Goal: Book appointment/travel/reservation

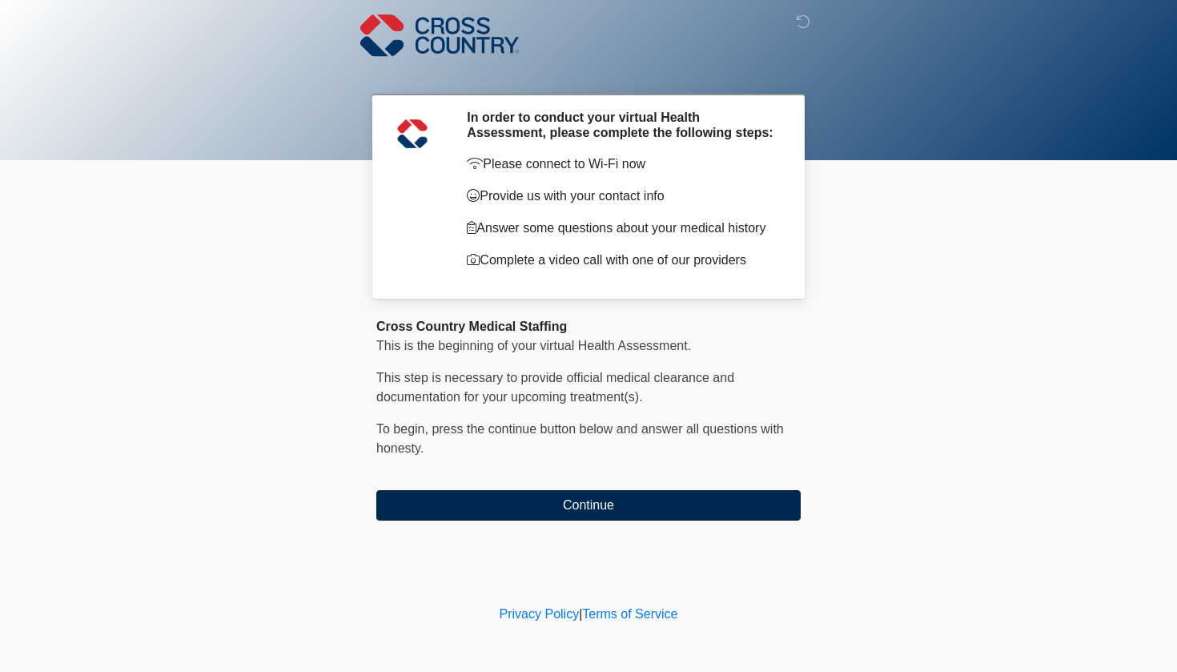
click at [548, 507] on button "Continue" at bounding box center [588, 505] width 424 height 30
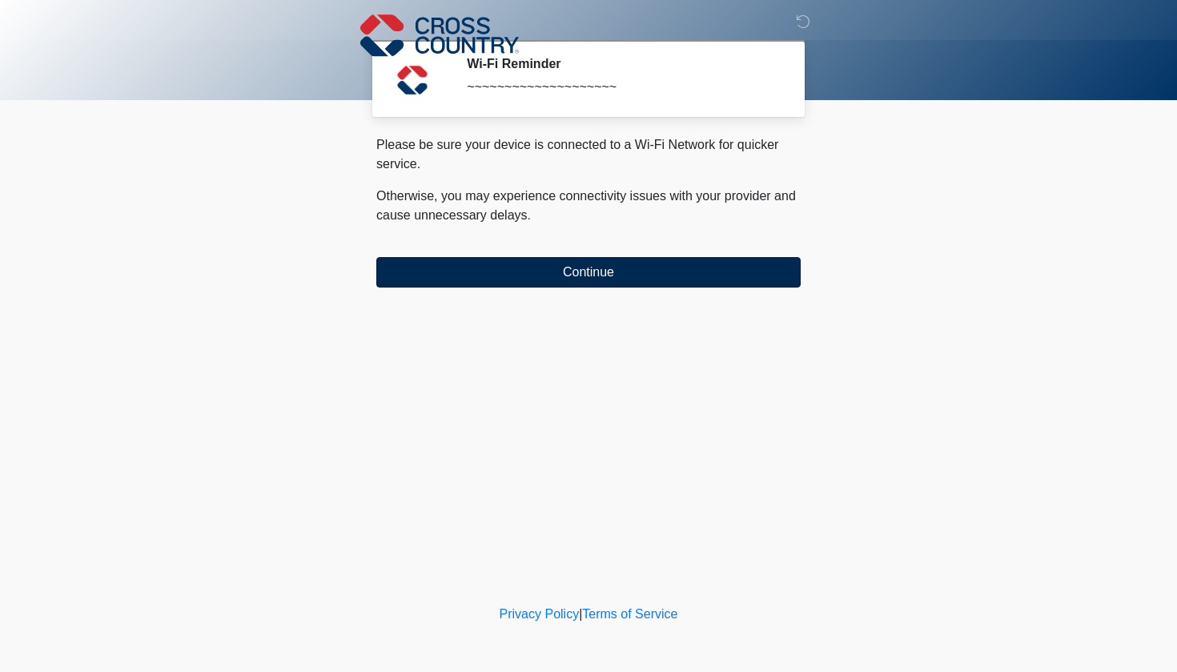
click at [650, 278] on button "Continue" at bounding box center [588, 272] width 424 height 30
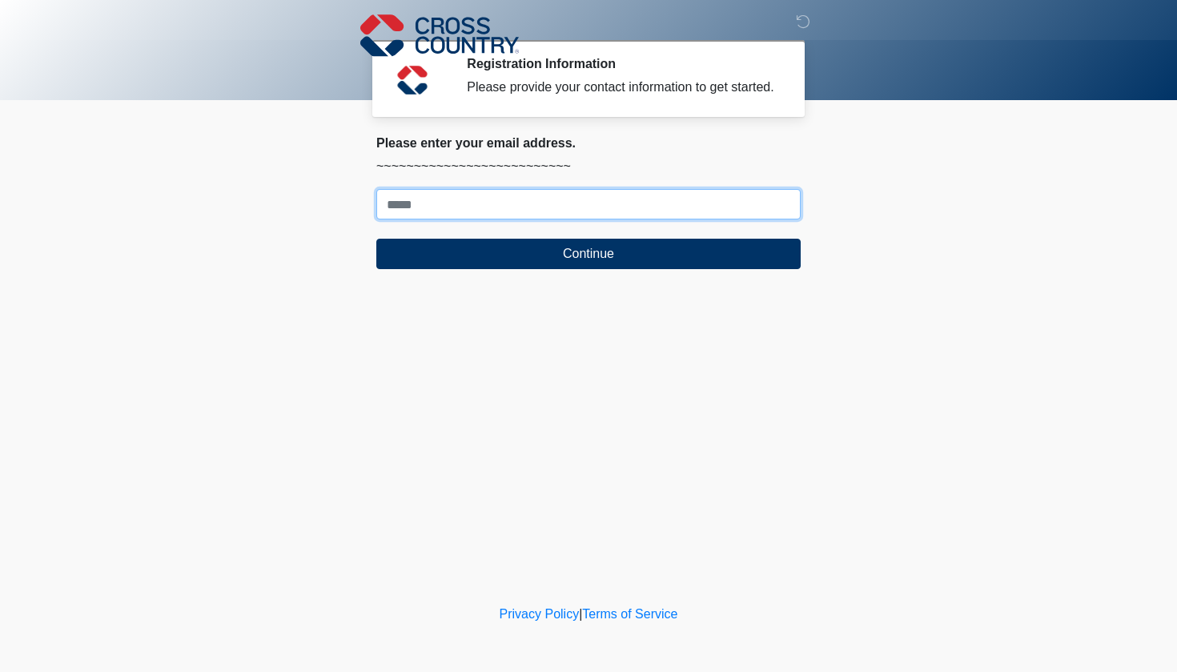
click at [600, 219] on input "Where should we email your response?" at bounding box center [588, 204] width 424 height 30
type input "**********"
click at [589, 269] on button "Continue" at bounding box center [588, 254] width 424 height 30
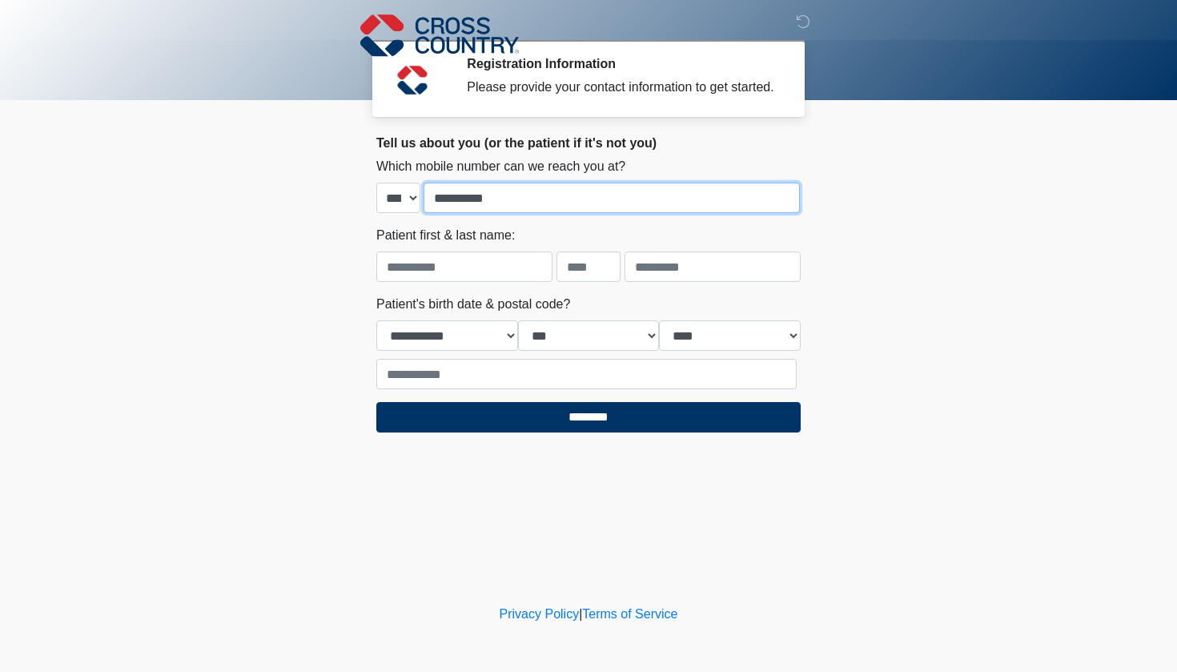
type input "**********"
click at [262, 239] on body "‎ ‎ ‎ Registration Information Please provide your contact information to get s…" at bounding box center [588, 336] width 1177 height 672
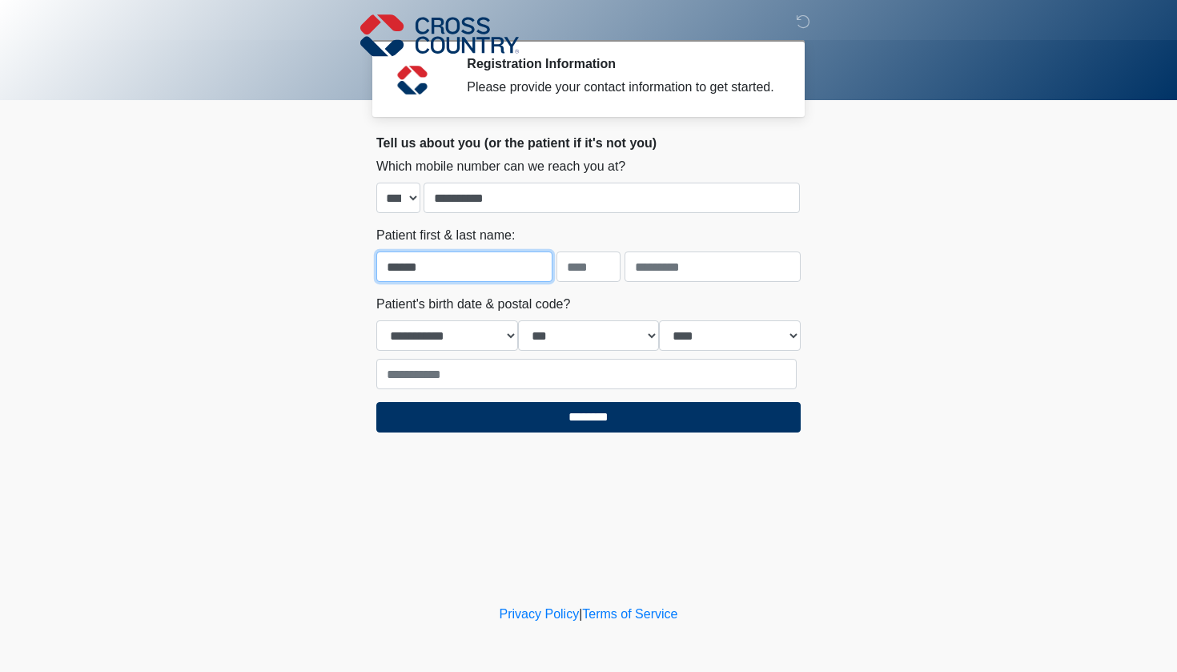
type input "******"
type input "**********"
select select "*"
select select "**"
select select "****"
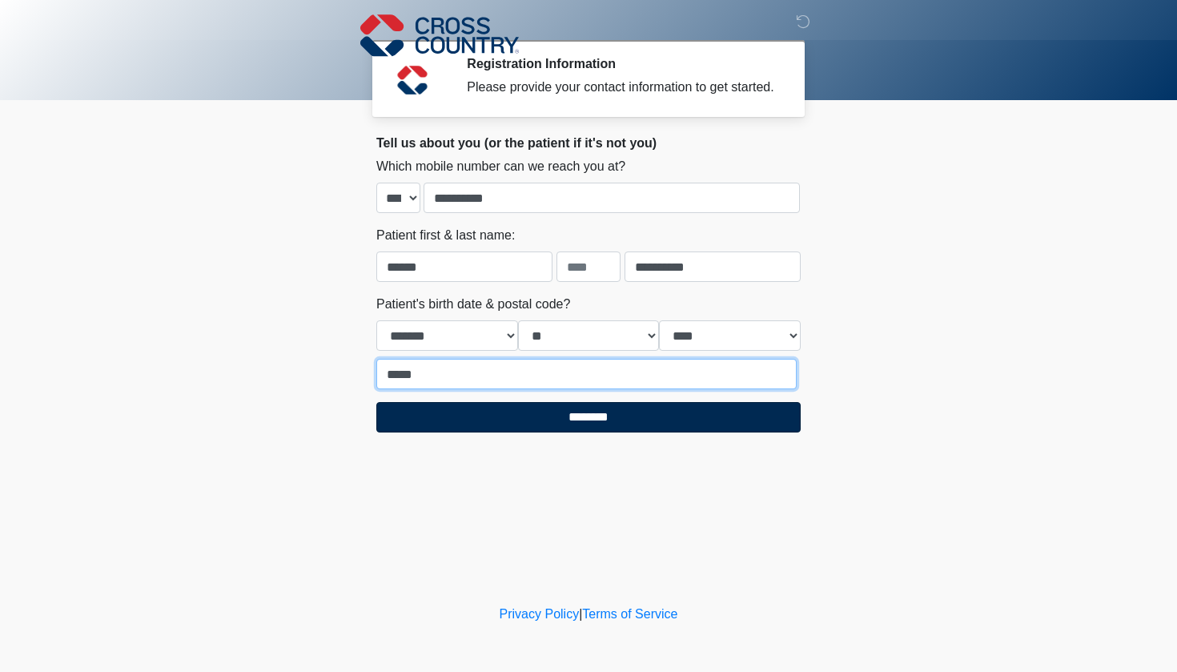
type input "*****"
click at [502, 432] on input "********" at bounding box center [588, 417] width 424 height 30
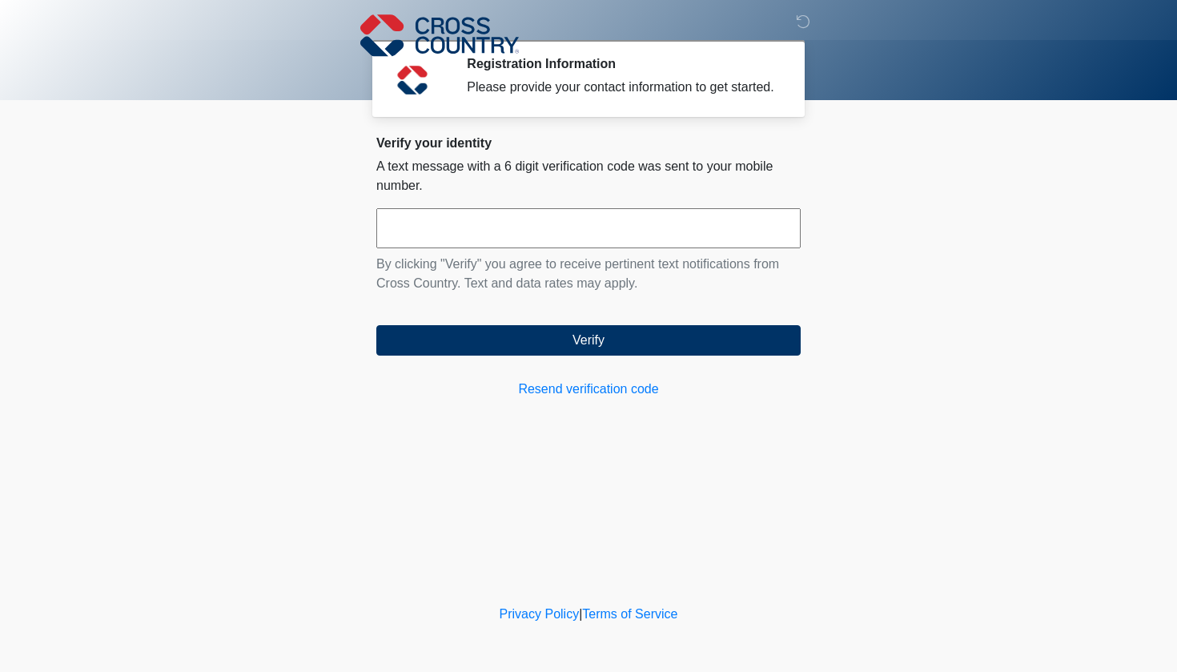
click at [478, 248] on input "text" at bounding box center [588, 228] width 424 height 40
type input "******"
click at [589, 356] on button "Verify" at bounding box center [588, 340] width 424 height 30
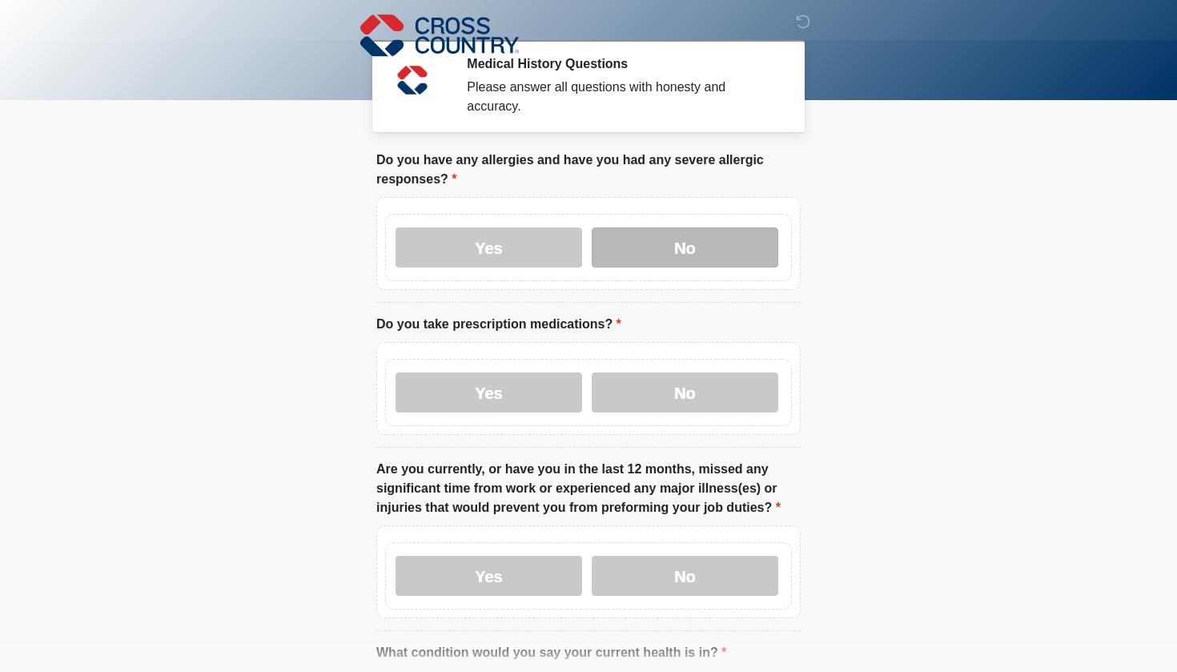
click at [699, 258] on label "No" at bounding box center [685, 247] width 187 height 40
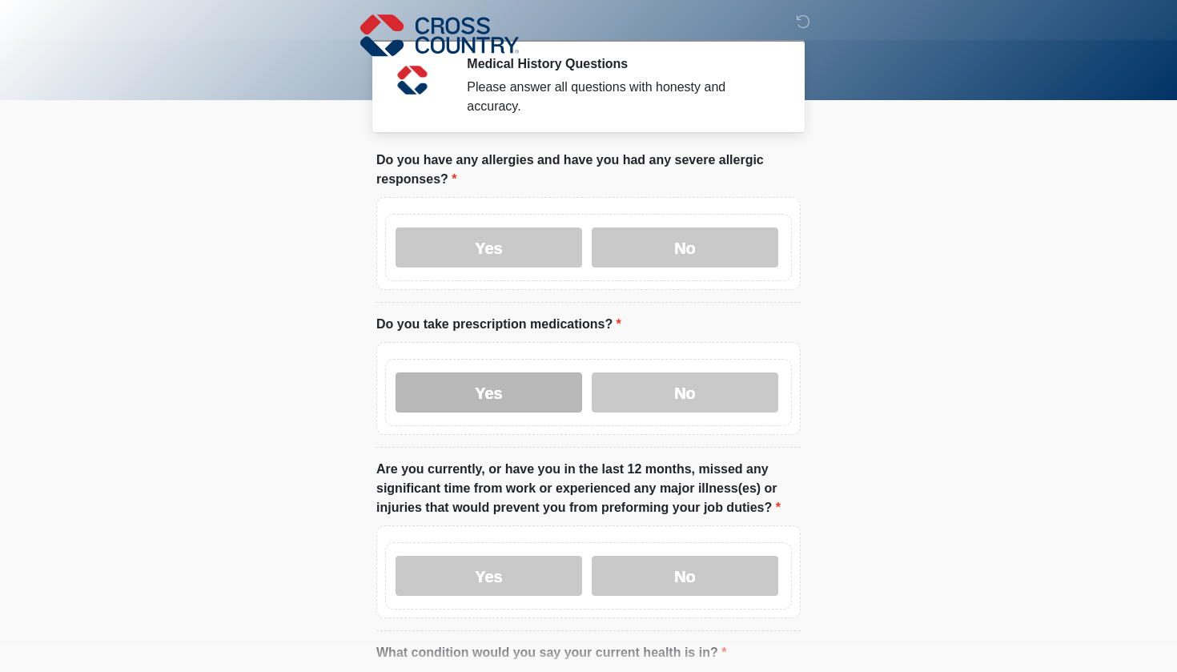
click at [518, 406] on label "Yes" at bounding box center [489, 392] width 187 height 40
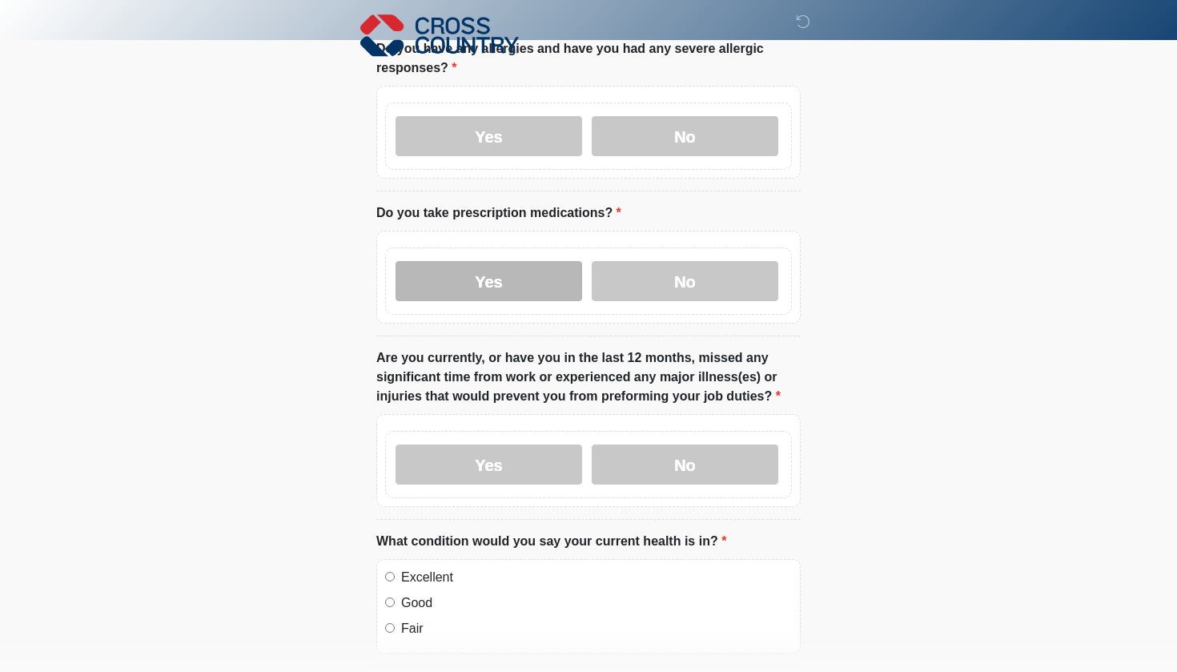
scroll to position [113, 0]
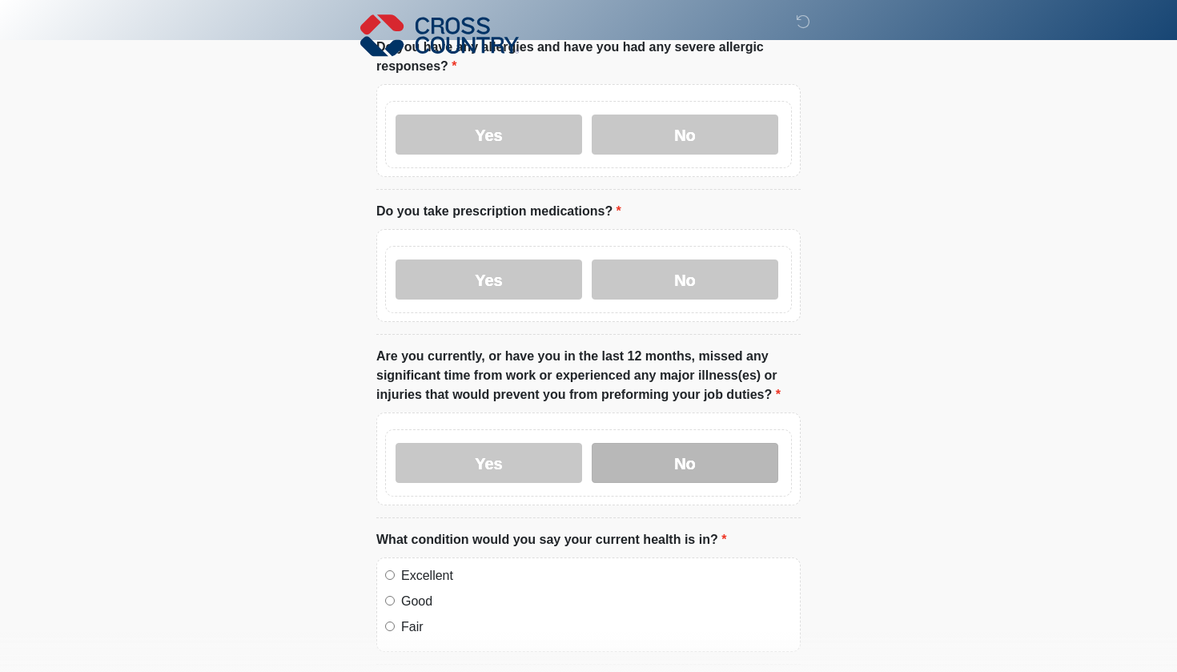
click at [641, 469] on label "No" at bounding box center [685, 463] width 187 height 40
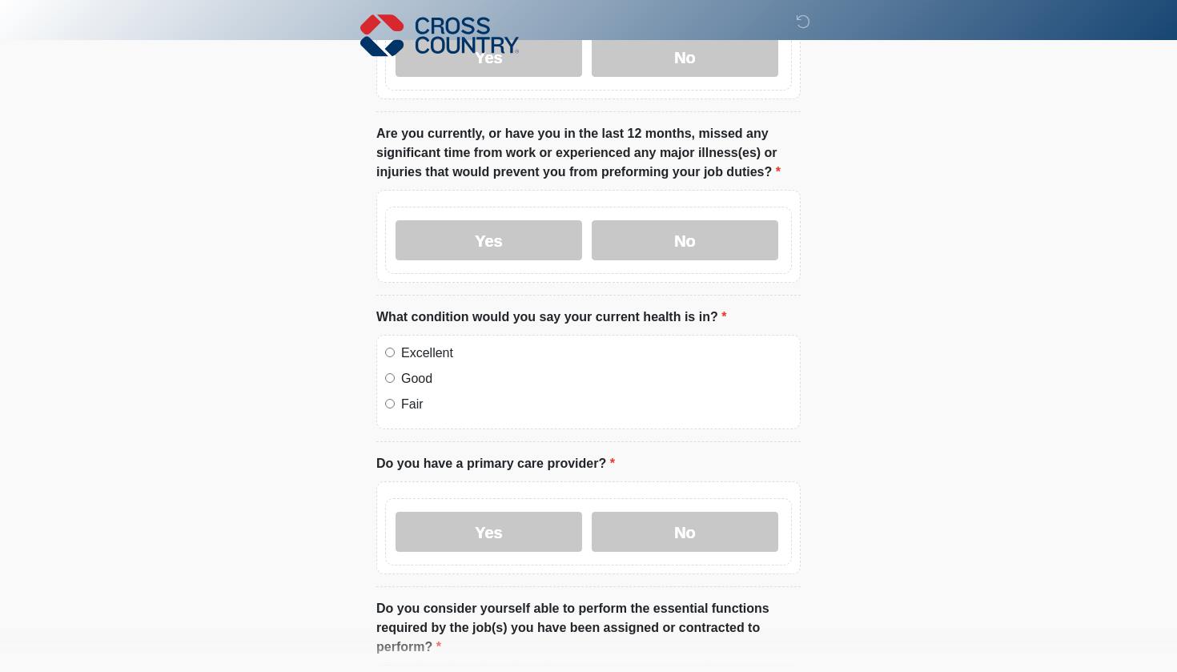
scroll to position [337, 0]
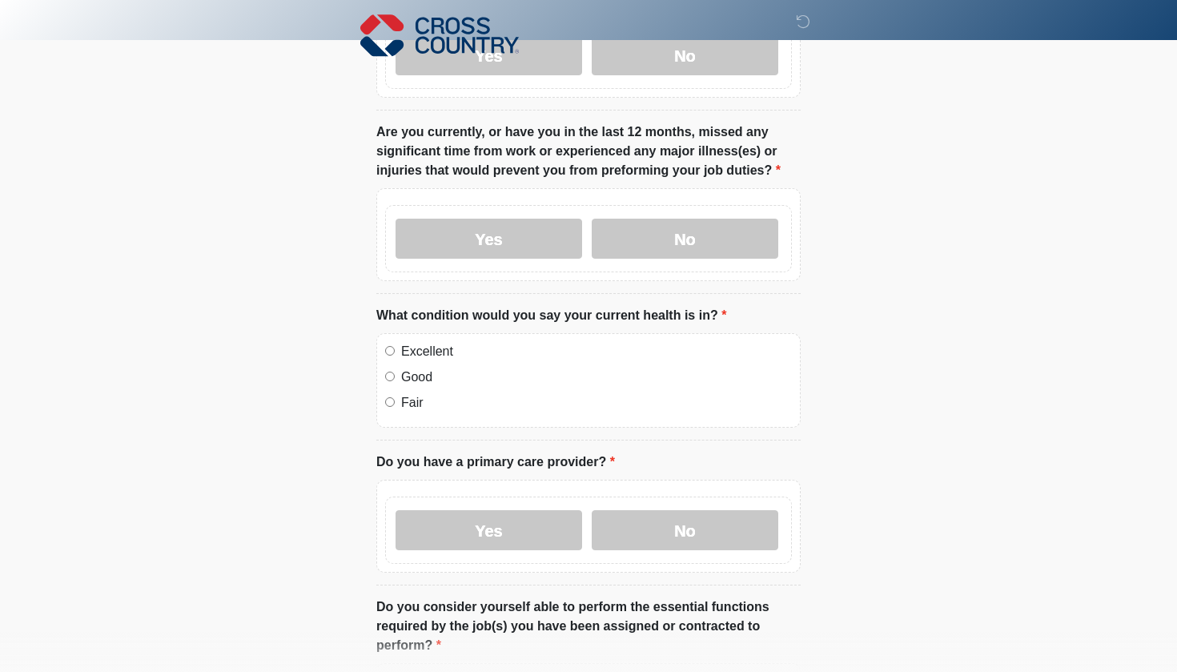
click at [440, 354] on label "Excellent" at bounding box center [596, 351] width 391 height 19
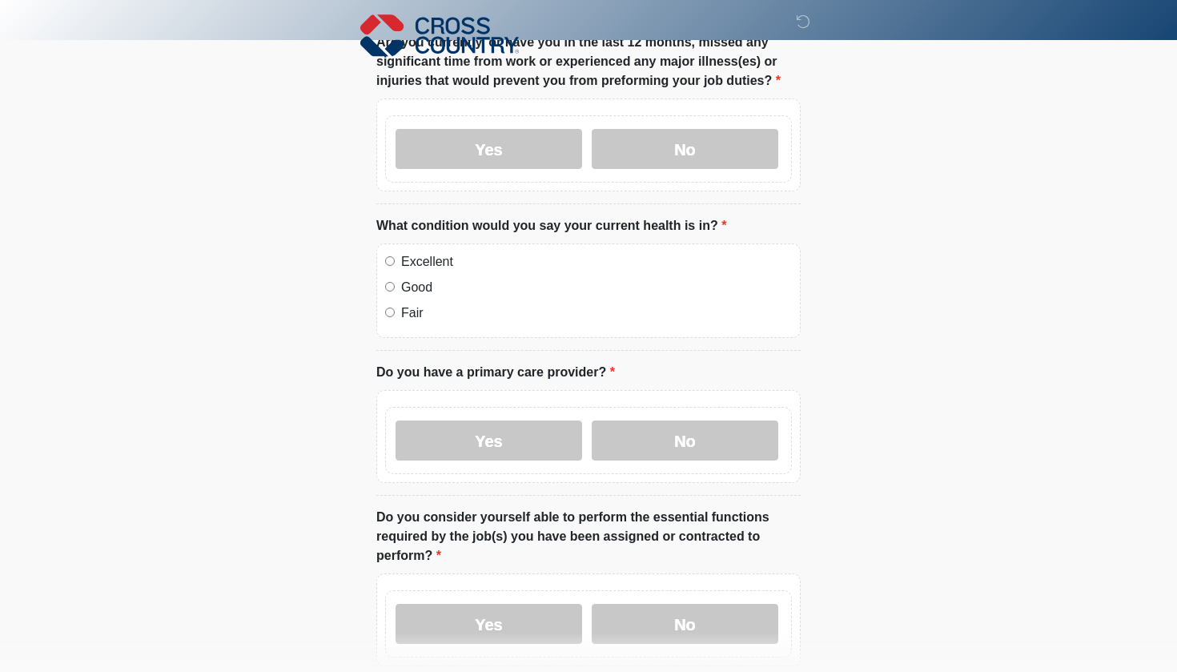
scroll to position [428, 0]
click at [530, 437] on label "Yes" at bounding box center [489, 439] width 187 height 40
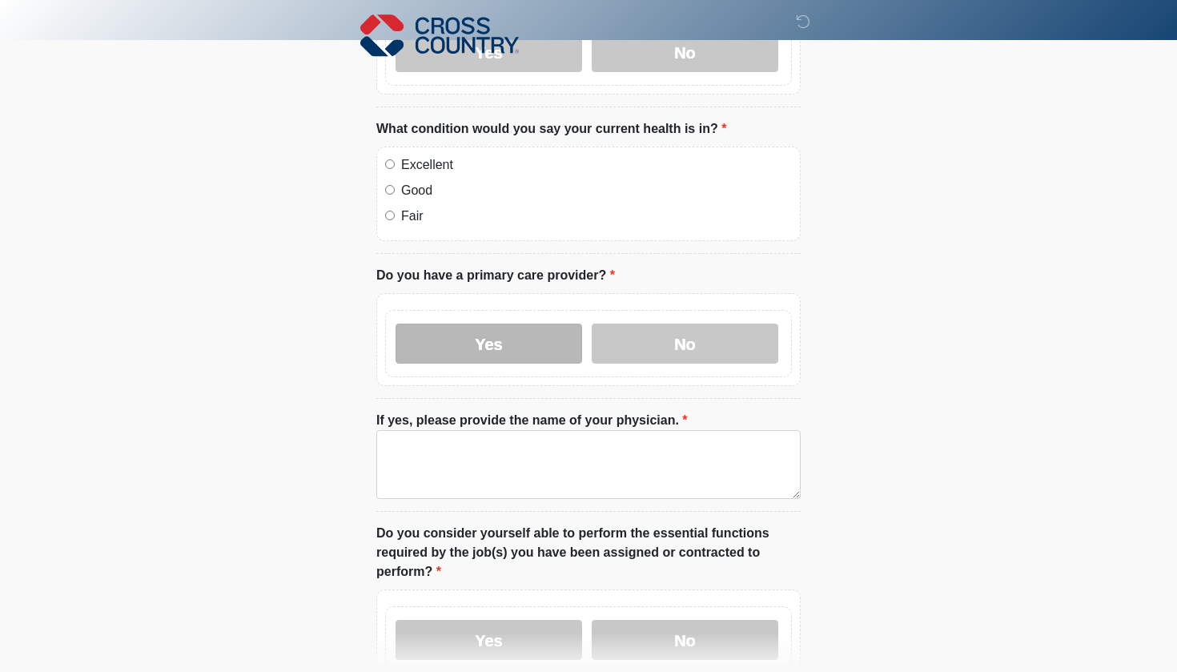
scroll to position [532, 0]
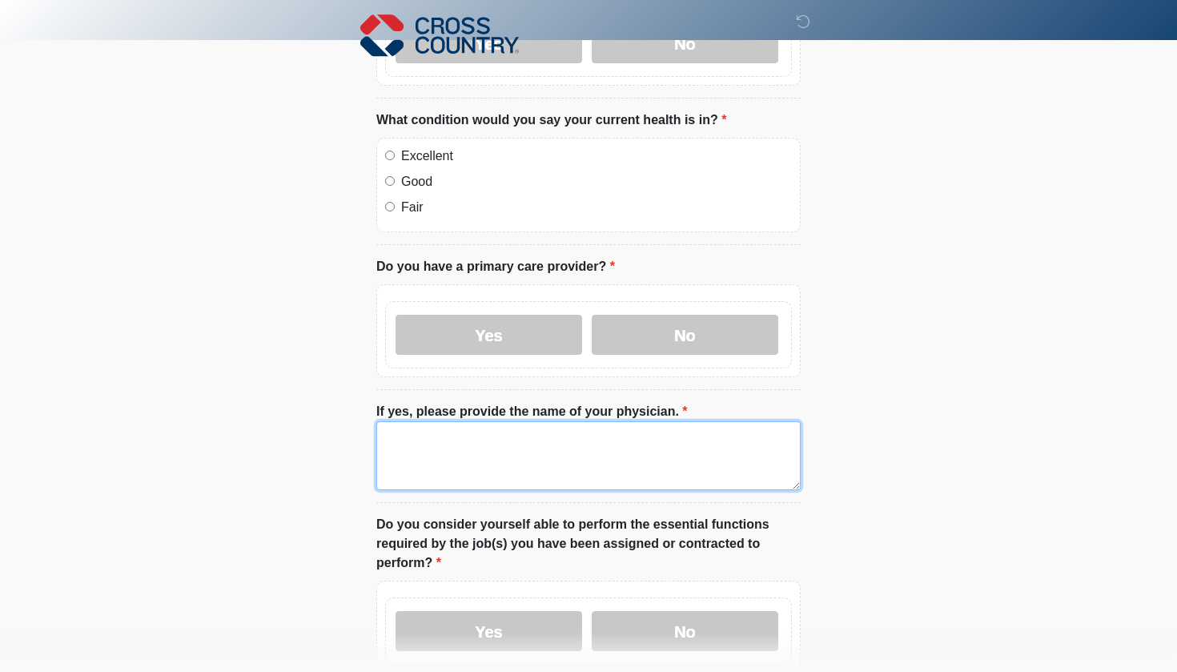
click at [530, 444] on textarea "If yes, please provide the name of your physician." at bounding box center [588, 455] width 424 height 69
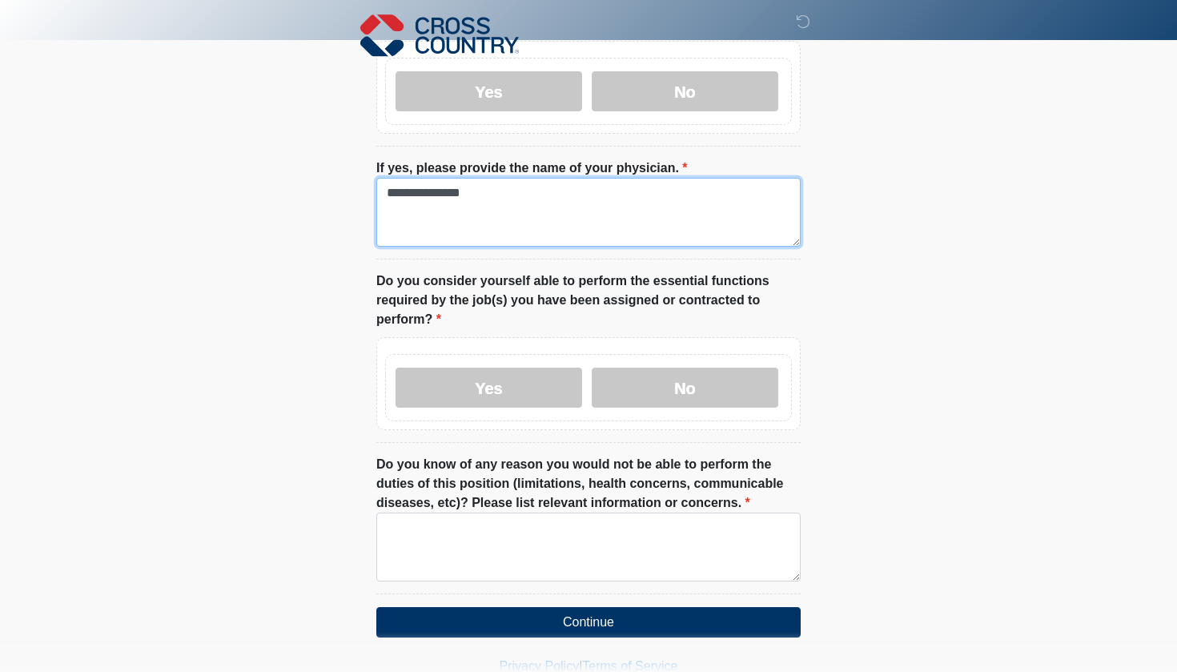
scroll to position [789, 0]
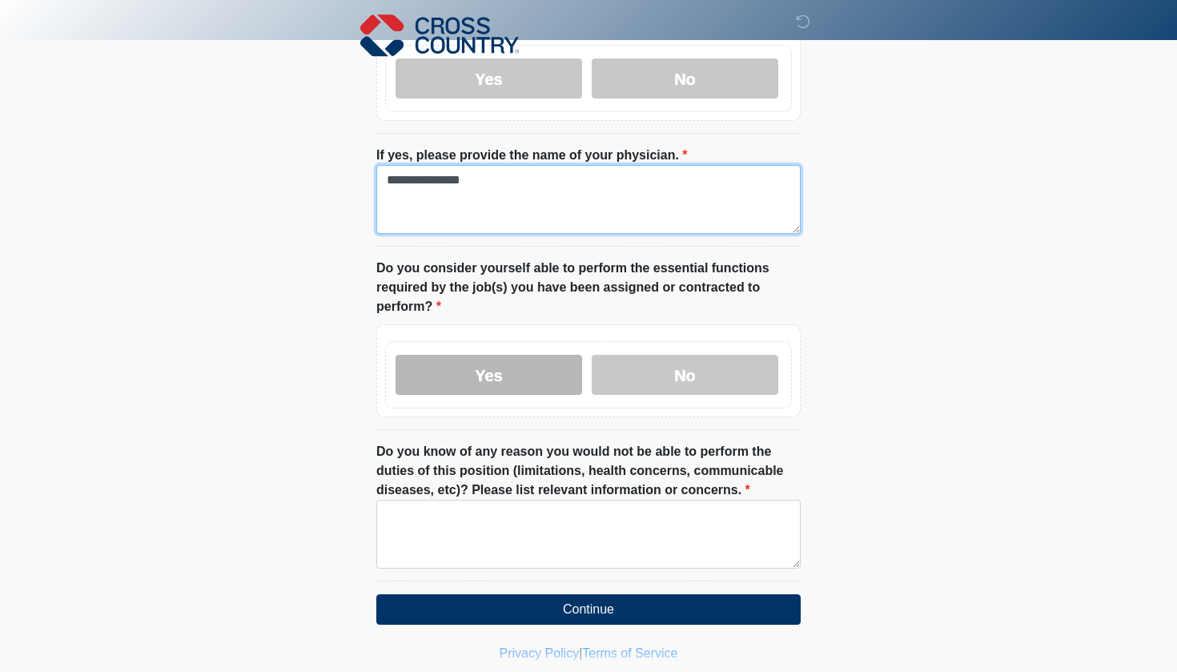
type textarea "**********"
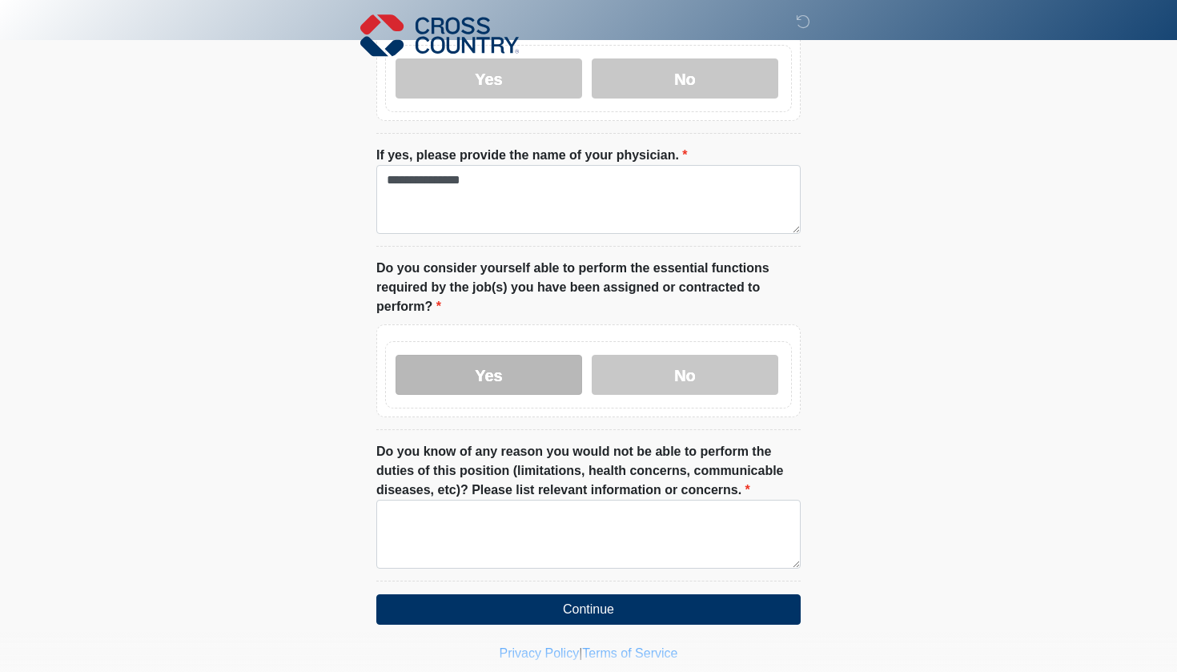
click at [535, 368] on label "Yes" at bounding box center [489, 375] width 187 height 40
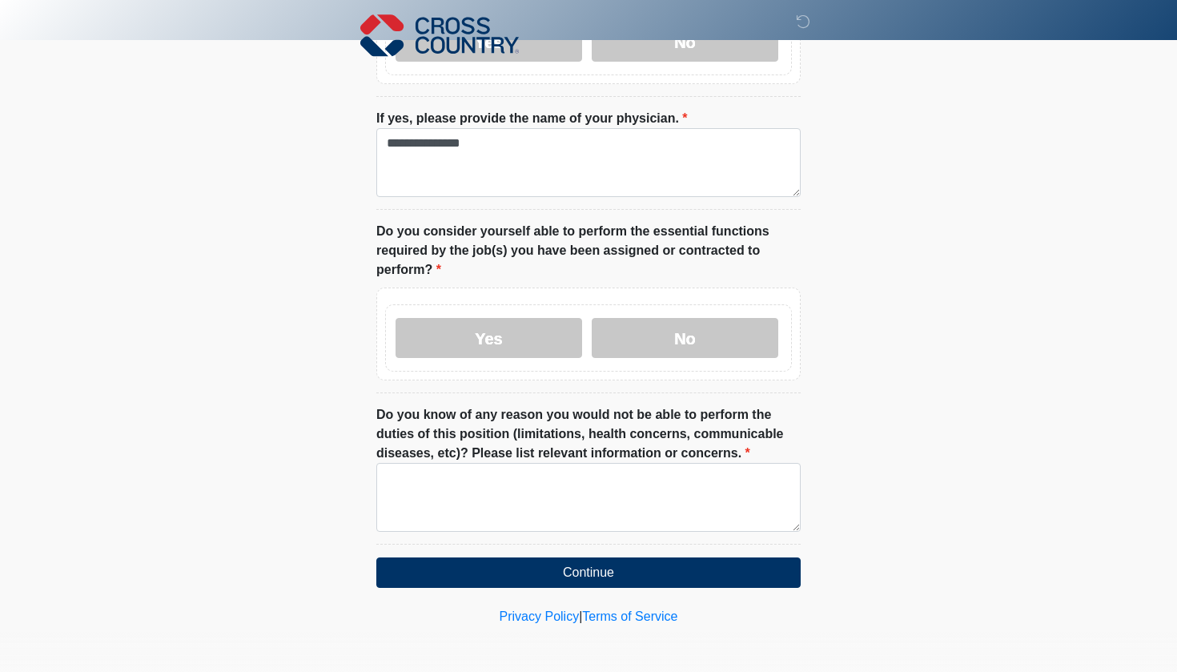
scroll to position [825, 0]
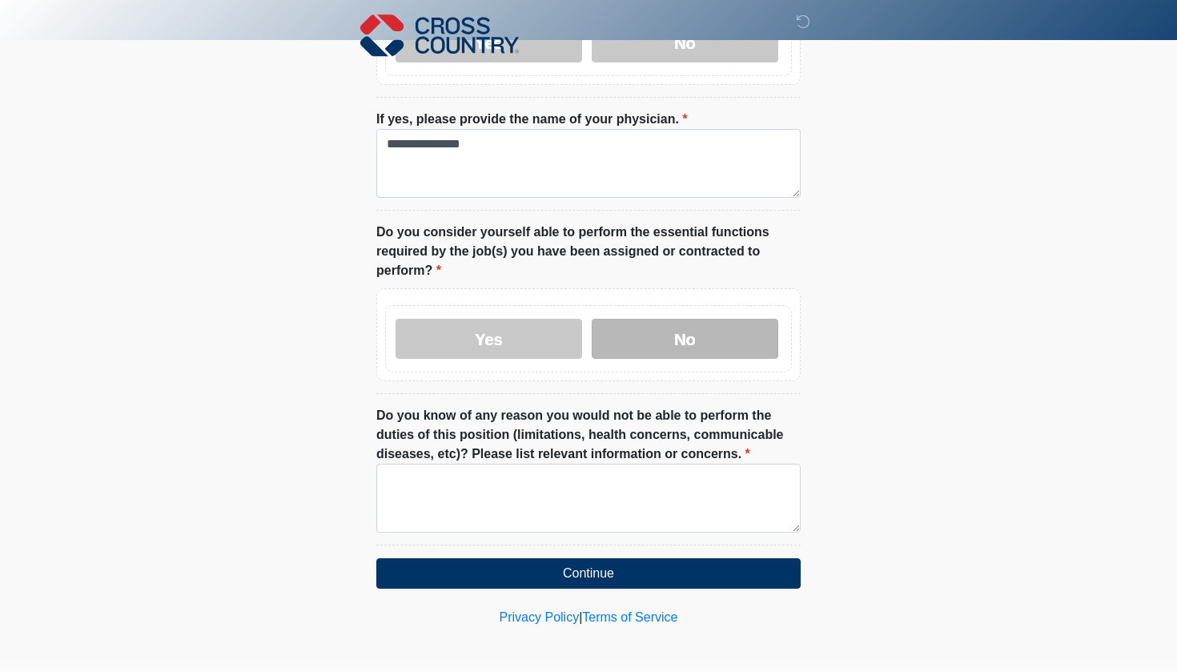
click at [711, 332] on label "No" at bounding box center [685, 339] width 187 height 40
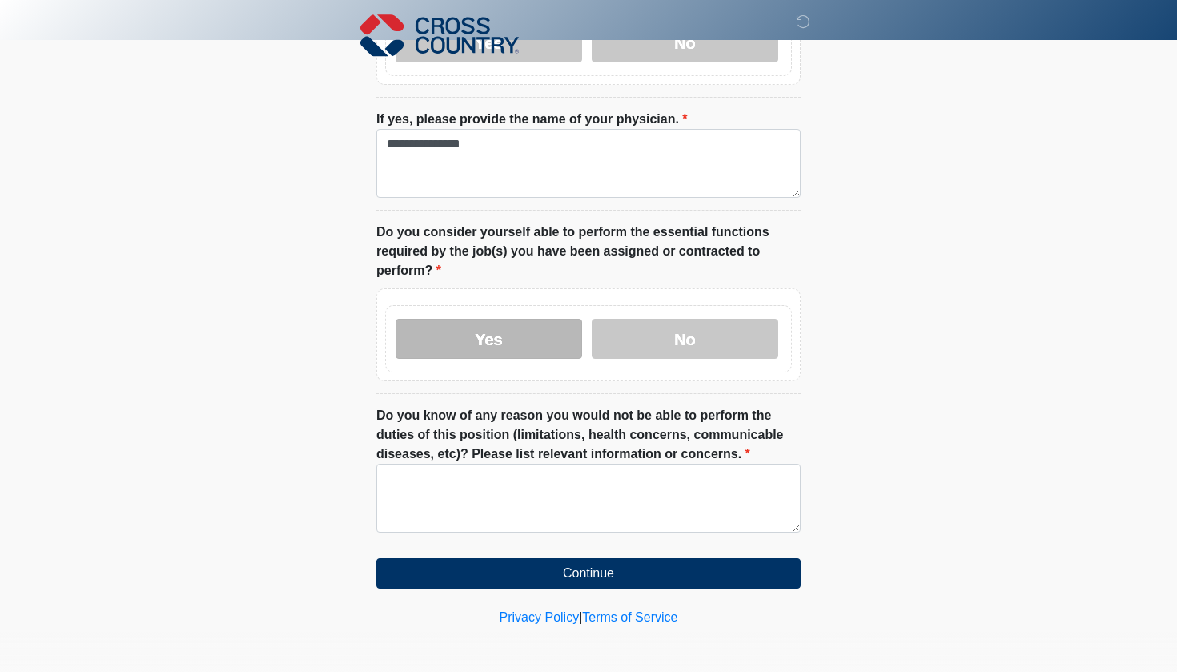
click at [545, 340] on label "Yes" at bounding box center [489, 339] width 187 height 40
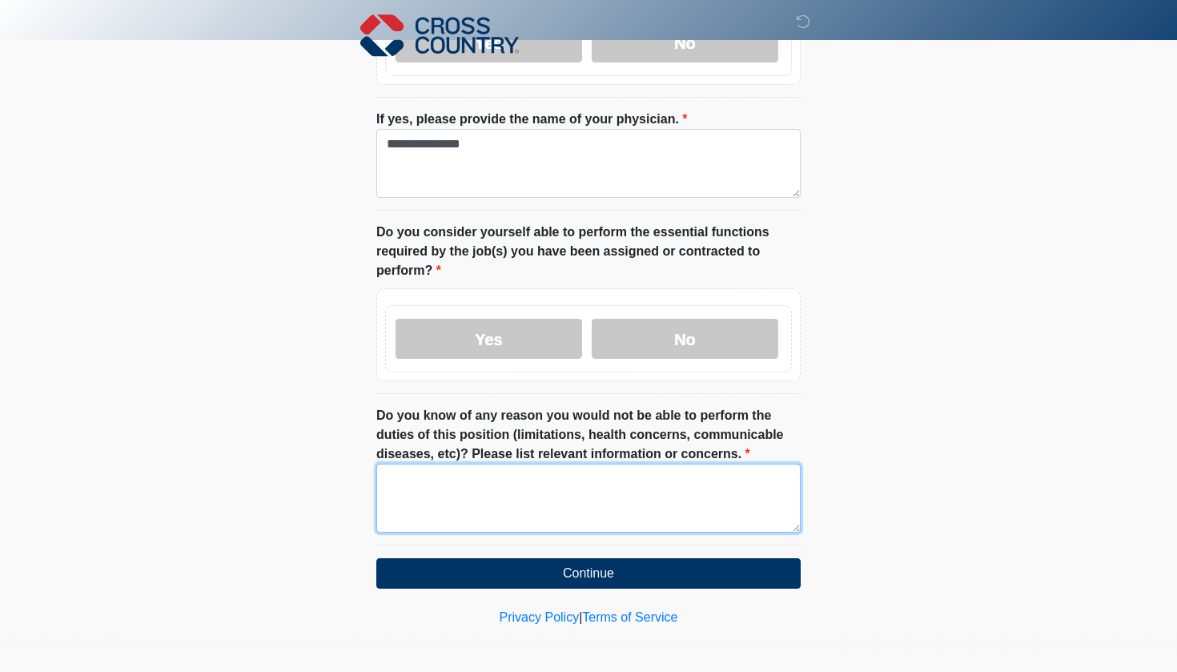
click at [552, 508] on textarea "Do you know of any reason you would not be able to perform the duties of this p…" at bounding box center [588, 498] width 424 height 69
type textarea "**"
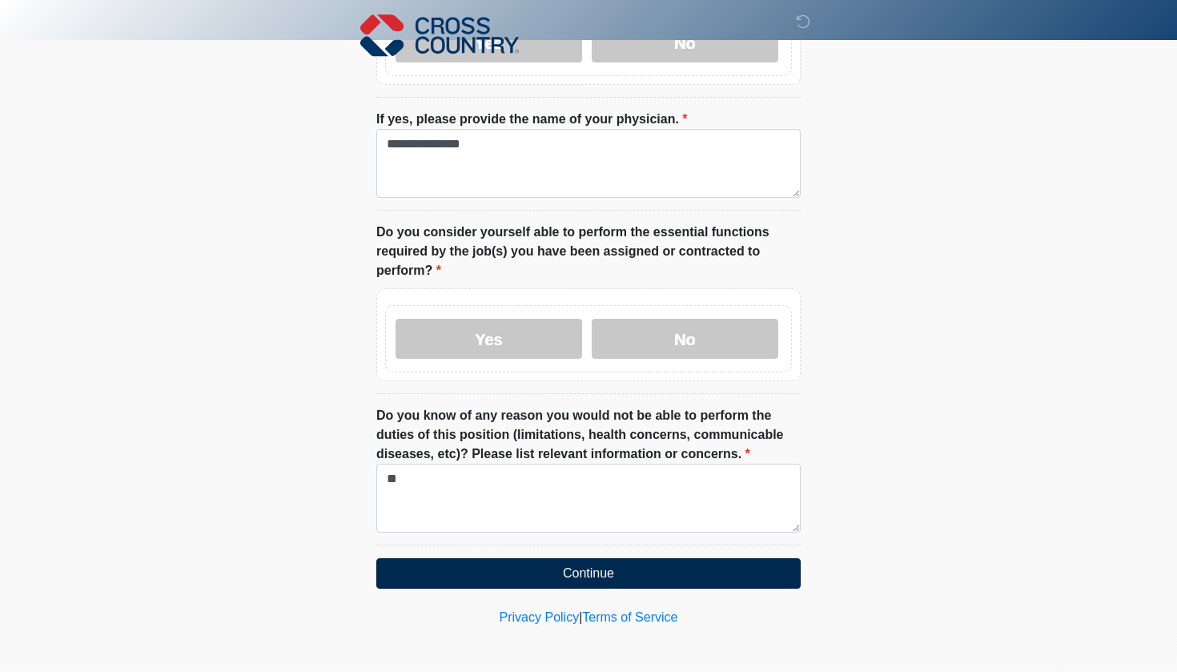
click at [588, 559] on button "Continue" at bounding box center [588, 573] width 424 height 30
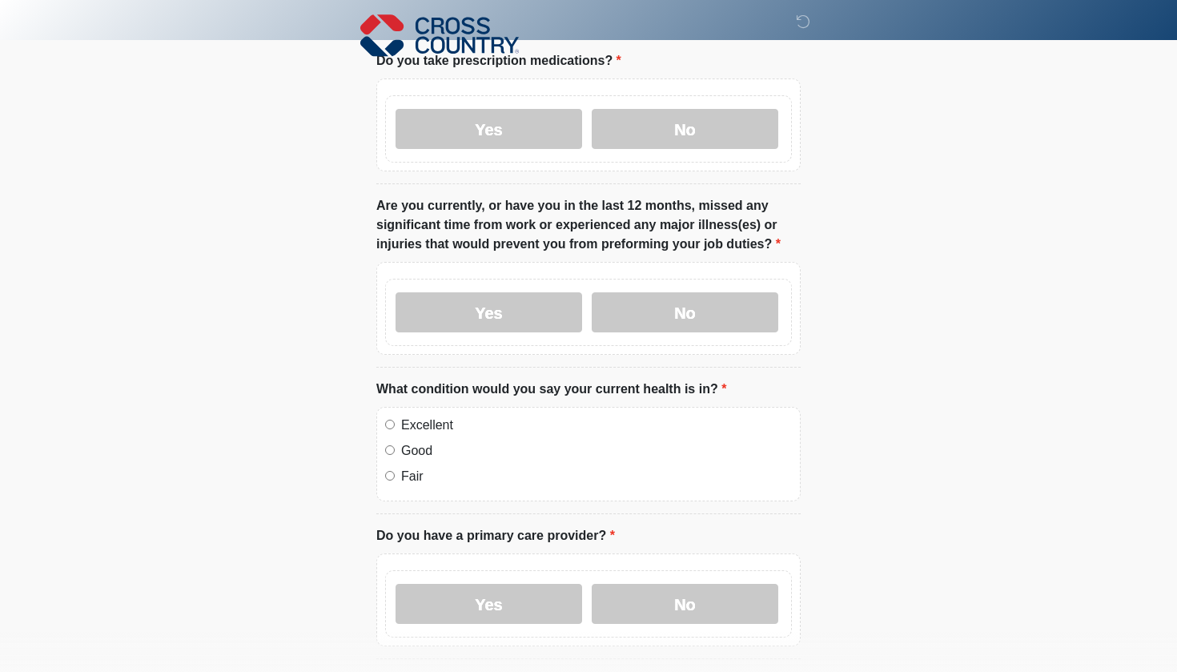
scroll to position [0, 0]
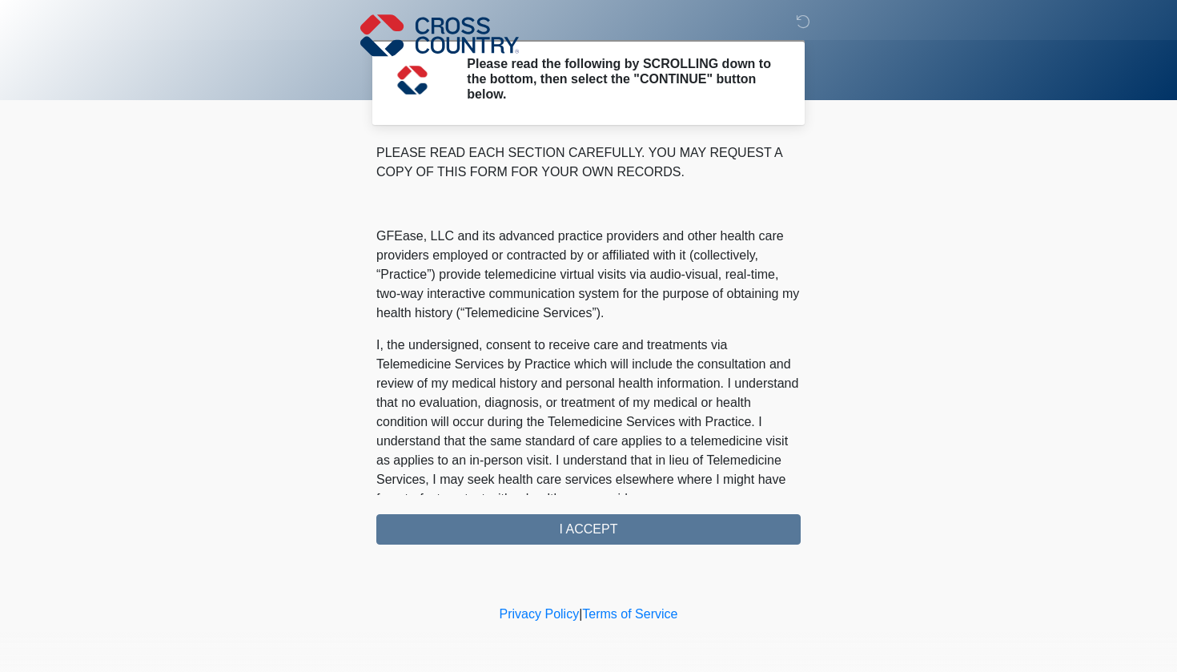
click at [588, 532] on div "PLEASE READ EACH SECTION CAREFULLY. YOU MAY REQUEST A COPY OF THIS FORM FOR YOU…" at bounding box center [588, 343] width 424 height 401
click at [609, 531] on div "PLEASE READ EACH SECTION CAREFULLY. YOU MAY REQUEST A COPY OF THIS FORM FOR YOU…" at bounding box center [588, 343] width 424 height 401
click at [585, 523] on div "PLEASE READ EACH SECTION CAREFULLY. YOU MAY REQUEST A COPY OF THIS FORM FOR YOU…" at bounding box center [588, 343] width 424 height 401
click at [603, 612] on link "Terms of Service" at bounding box center [629, 614] width 95 height 14
click at [571, 529] on div "PLEASE READ EACH SECTION CAREFULLY. YOU MAY REQUEST A COPY OF THIS FORM FOR YOU…" at bounding box center [588, 343] width 424 height 401
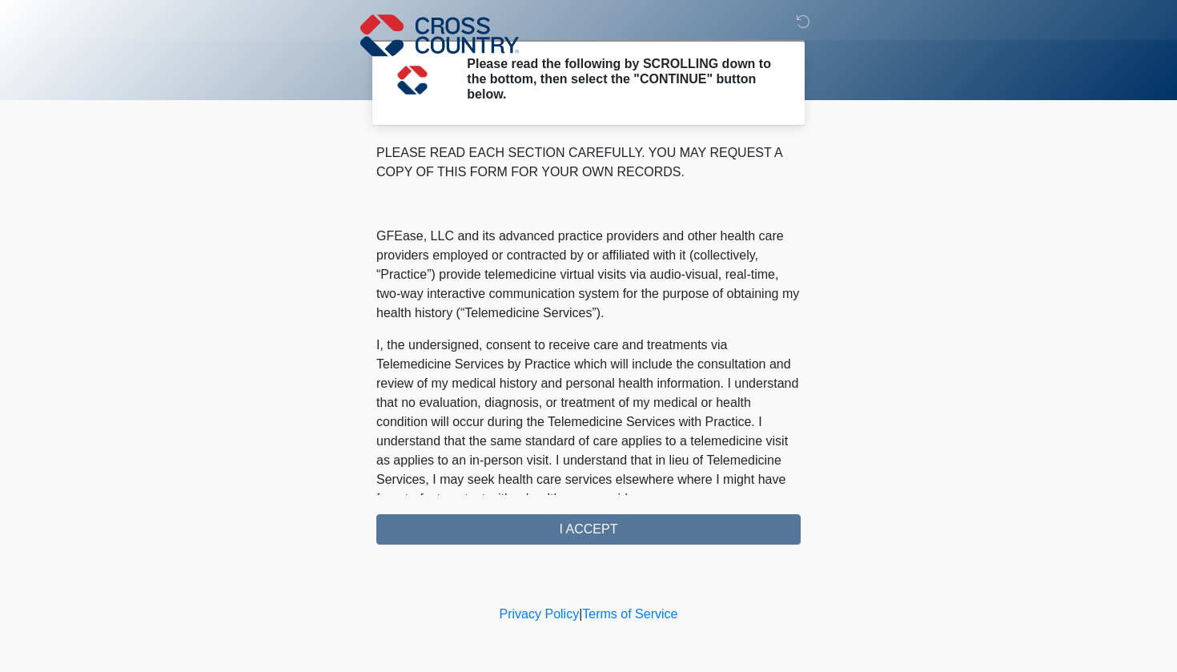
click at [557, 517] on div "PLEASE READ EACH SECTION CAREFULLY. YOU MAY REQUEST A COPY OF THIS FORM FOR YOU…" at bounding box center [588, 343] width 424 height 401
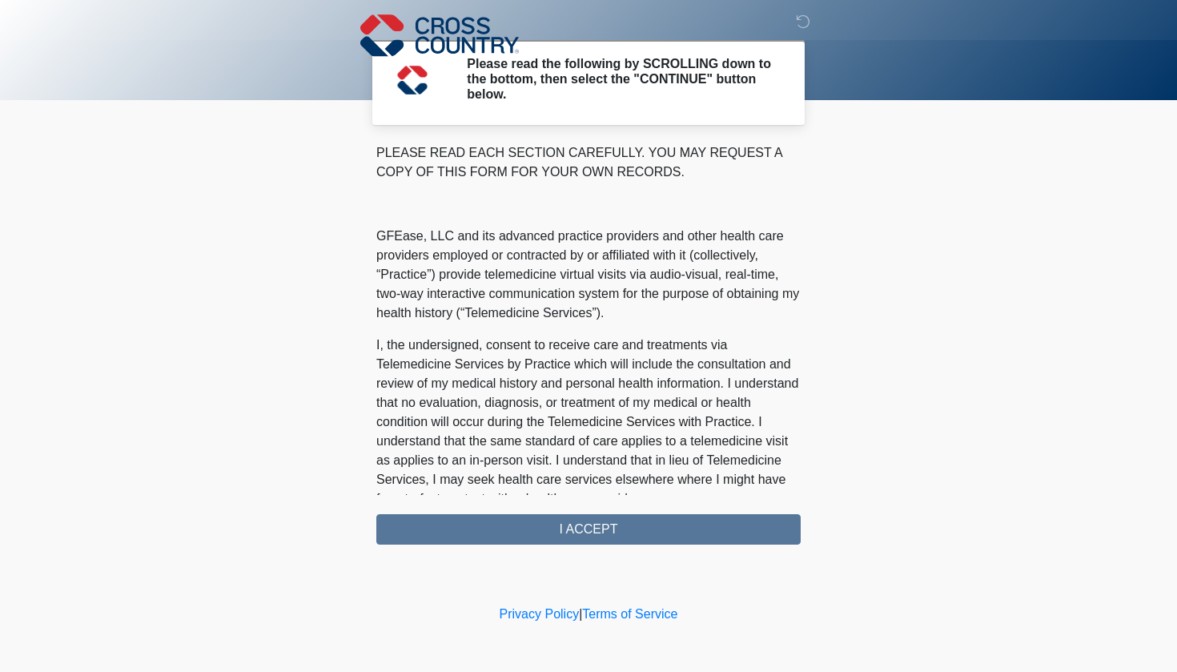
drag, startPoint x: 582, startPoint y: 525, endPoint x: 506, endPoint y: 525, distance: 76.1
click at [580, 525] on div "PLEASE READ EACH SECTION CAREFULLY. YOU MAY REQUEST A COPY OF THIS FORM FOR YOU…" at bounding box center [588, 343] width 424 height 401
click at [433, 524] on div "PLEASE READ EACH SECTION CAREFULLY. YOU MAY REQUEST A COPY OF THIS FORM FOR YOU…" at bounding box center [588, 343] width 424 height 401
click at [291, 455] on body "‎ ‎ ‎ Please read the following by SCROLLING down to the bottom, then select th…" at bounding box center [588, 336] width 1177 height 672
click at [801, 22] on icon at bounding box center [803, 21] width 14 height 14
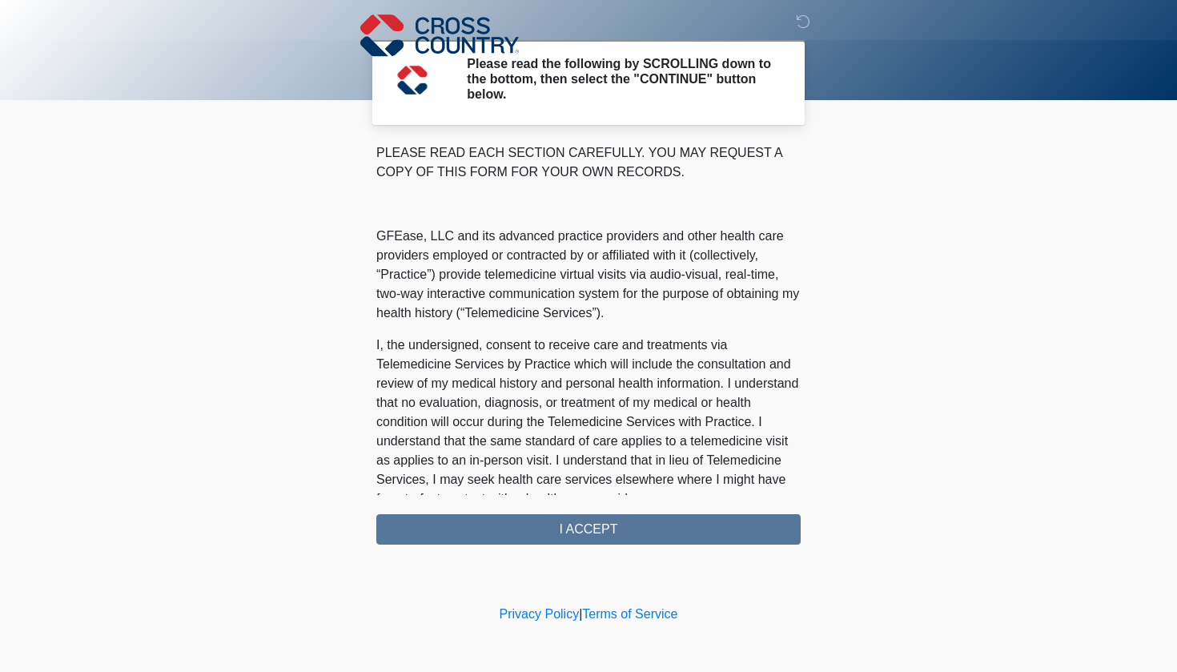
click at [591, 532] on div "PLEASE READ EACH SECTION CAREFULLY. YOU MAY REQUEST A COPY OF THIS FORM FOR YOU…" at bounding box center [588, 343] width 424 height 401
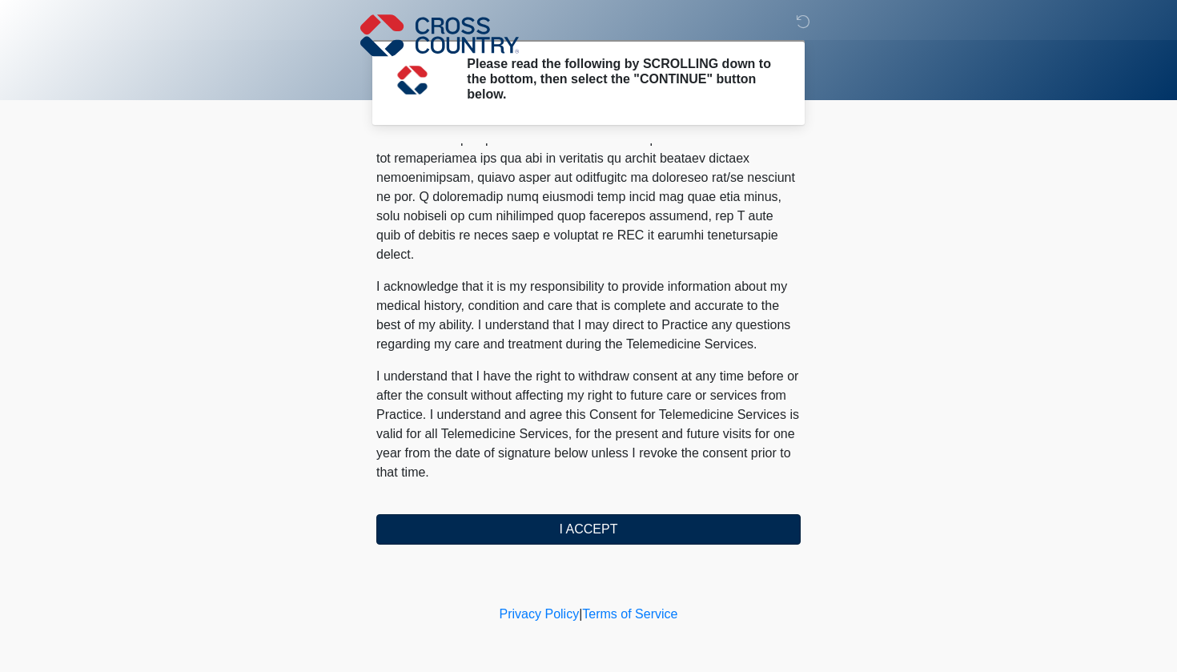
click at [598, 528] on button "I ACCEPT" at bounding box center [588, 529] width 424 height 30
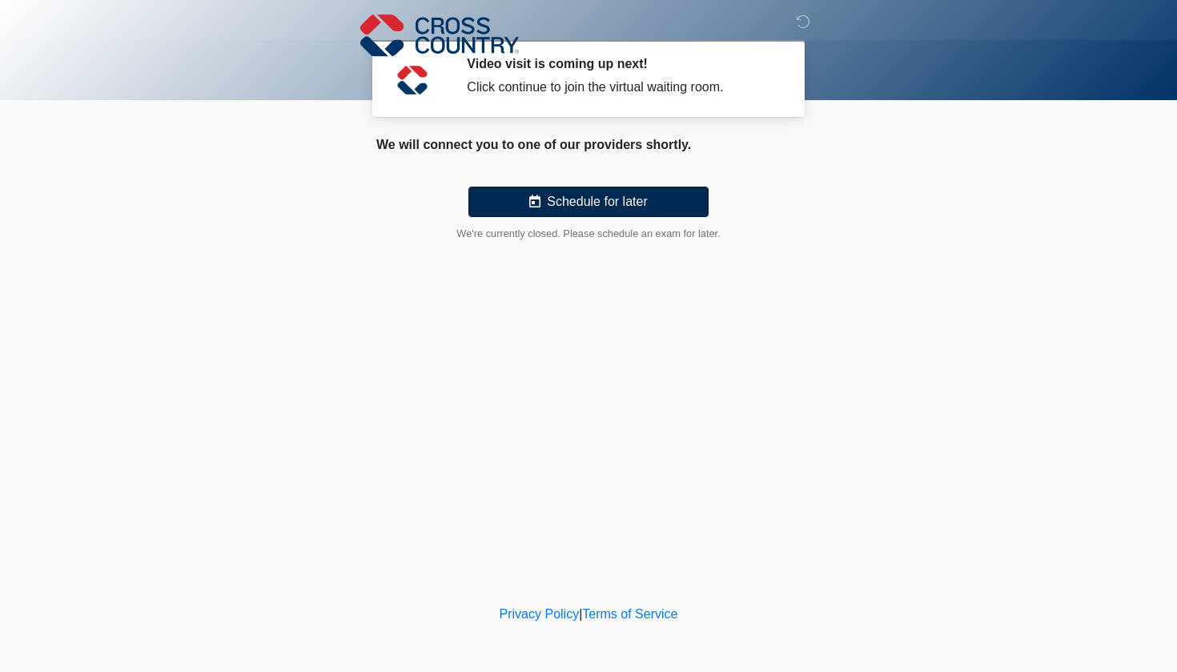
click at [621, 202] on button "Schedule for later" at bounding box center [588, 202] width 240 height 30
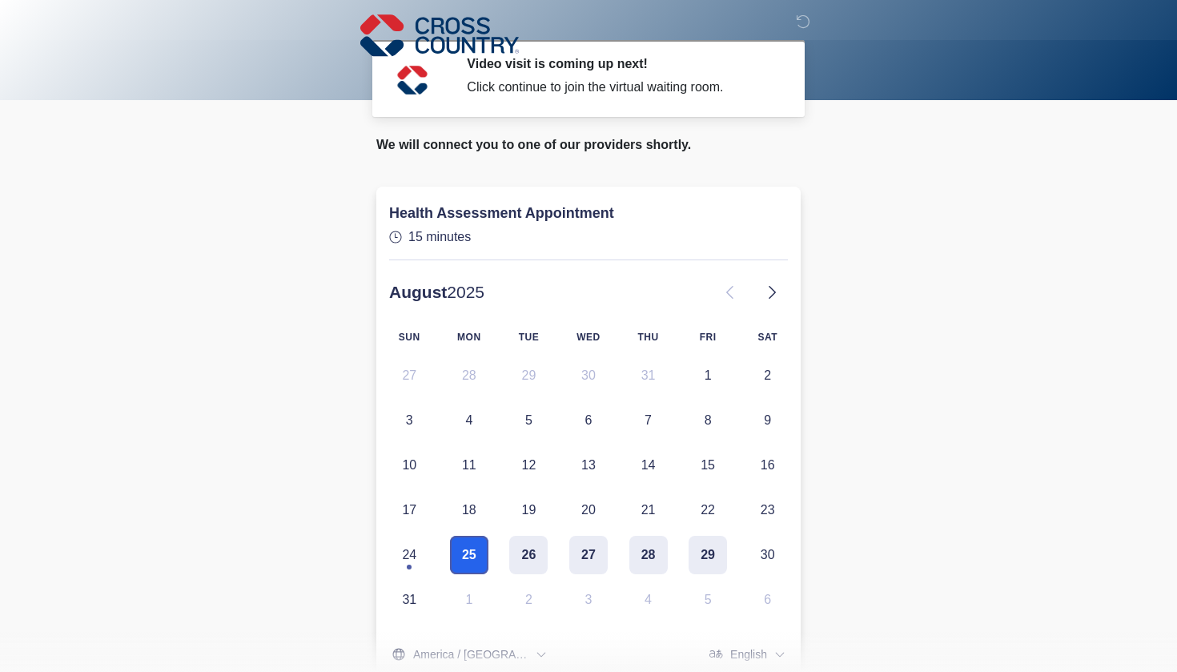
click at [481, 550] on button "25" at bounding box center [469, 555] width 38 height 38
click at [482, 556] on button "25" at bounding box center [469, 555] width 38 height 38
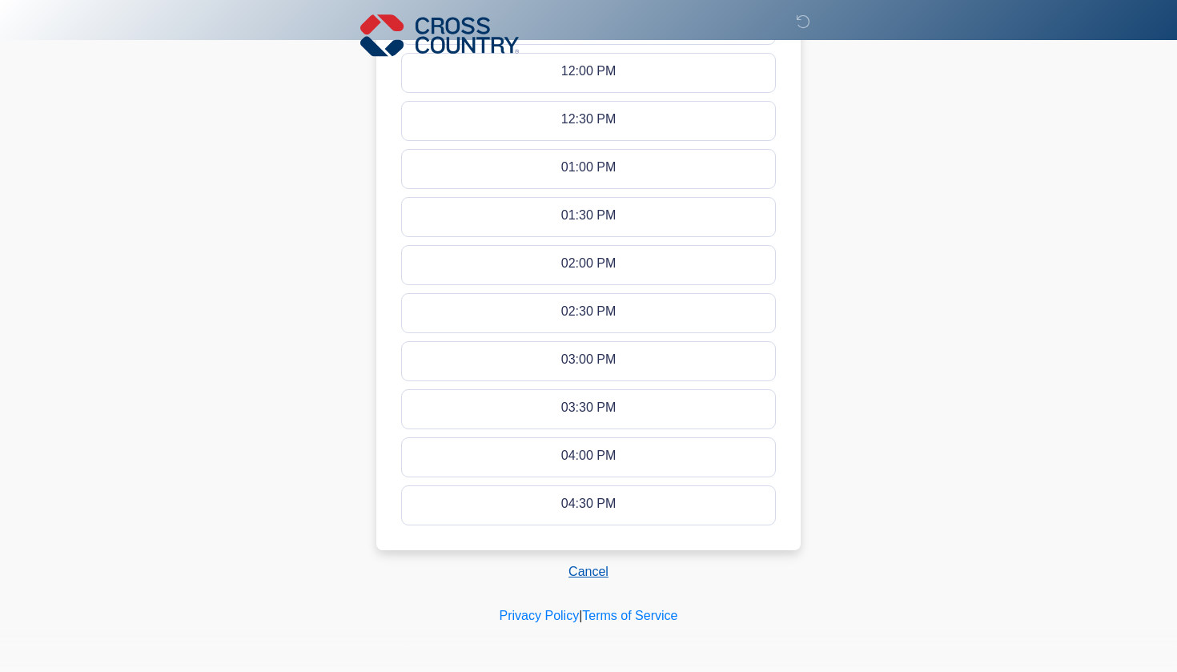
scroll to position [910, 0]
click at [606, 507] on div "04:30 PM - 04:45 PM" at bounding box center [588, 506] width 121 height 18
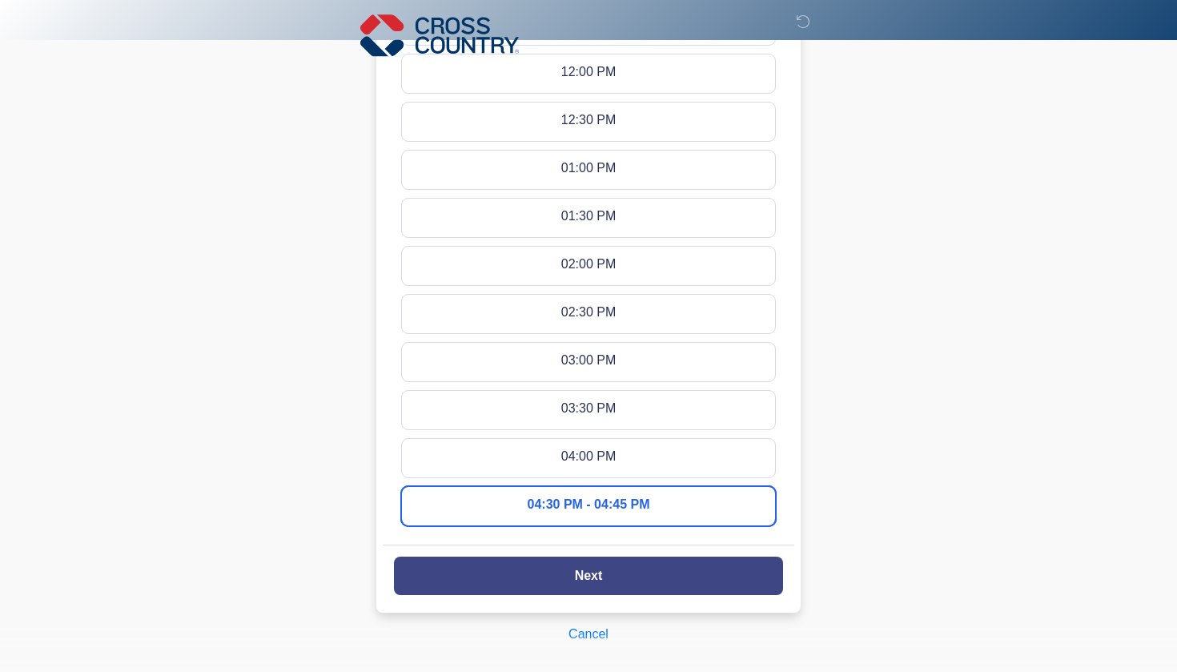
click at [605, 574] on button "Next" at bounding box center [588, 576] width 389 height 38
